Goal: Register for event/course

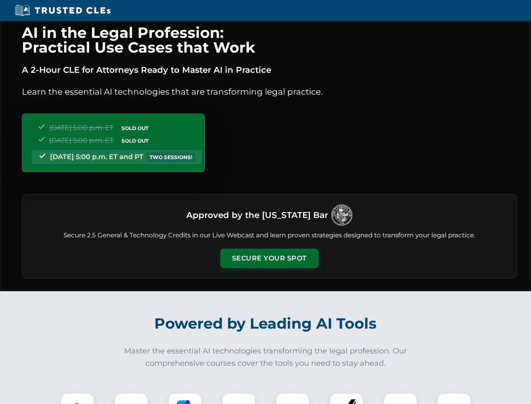
click at [269, 258] on button "Secure Your Spot" at bounding box center [269, 257] width 98 height 19
click at [77, 398] on img at bounding box center [77, 409] width 24 height 24
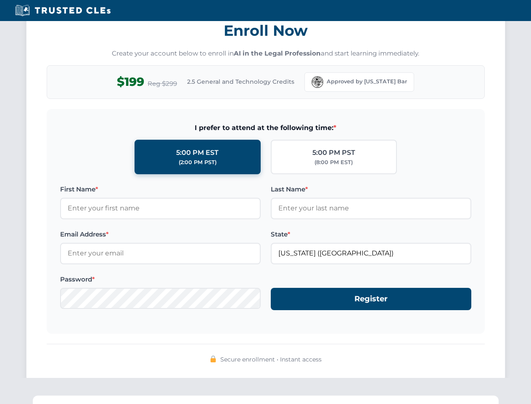
scroll to position [825, 0]
